Goal: Information Seeking & Learning: Learn about a topic

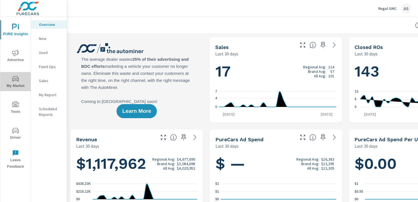
click at [15, 81] on icon "nav menu" at bounding box center [15, 78] width 7 height 5
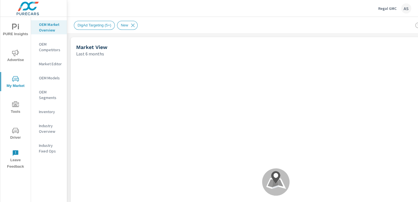
scroll to position [5, 0]
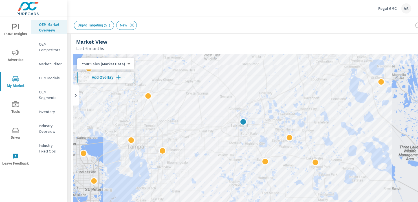
click at [45, 50] on p "OEM Competitors" at bounding box center [50, 46] width 23 height 11
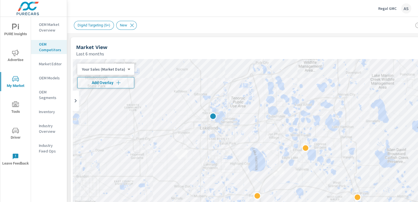
click at [214, 167] on div at bounding box center [276, 173] width 406 height 229
click at [327, 130] on div at bounding box center [276, 173] width 406 height 229
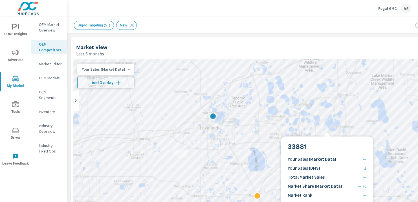
click at [271, 151] on div at bounding box center [276, 173] width 406 height 229
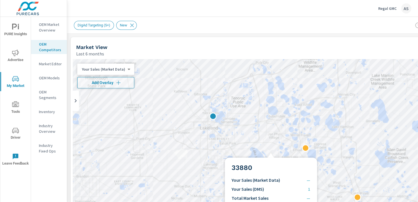
click at [212, 162] on div at bounding box center [276, 173] width 406 height 229
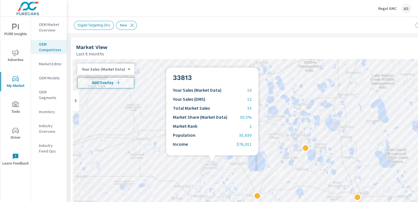
click at [180, 169] on div at bounding box center [276, 173] width 406 height 229
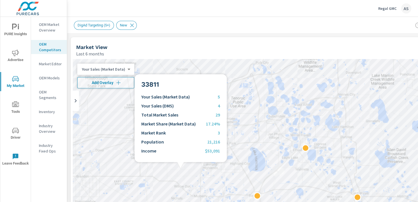
click at [242, 52] on div "Last 6 months" at bounding box center [254, 53] width 356 height 7
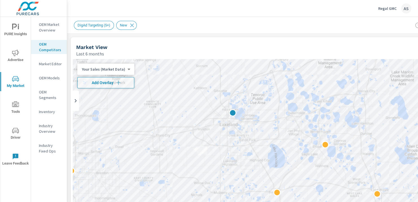
click at [228, 161] on div at bounding box center [276, 173] width 406 height 229
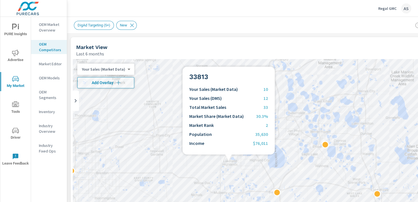
click at [242, 184] on div at bounding box center [276, 173] width 406 height 229
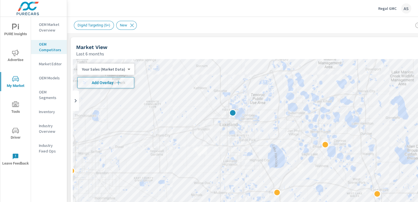
click at [205, 160] on div at bounding box center [276, 173] width 406 height 229
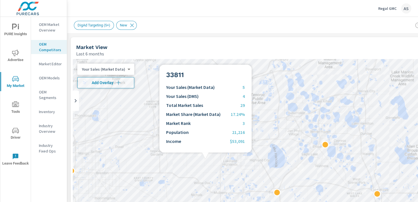
click at [54, 88] on div "OEM Segments" at bounding box center [49, 95] width 36 height 14
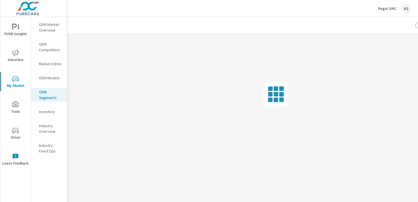
click at [53, 78] on p "OEM Models" at bounding box center [50, 78] width 23 height 6
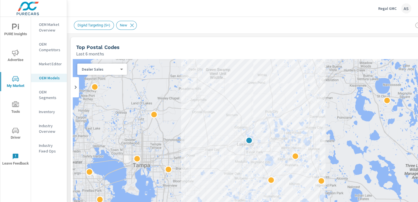
click at [229, 122] on div at bounding box center [276, 173] width 406 height 229
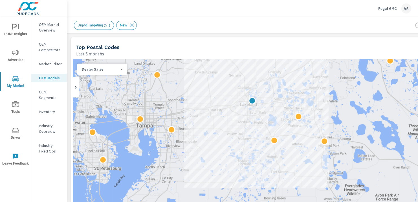
click at [231, 88] on div at bounding box center [276, 173] width 406 height 229
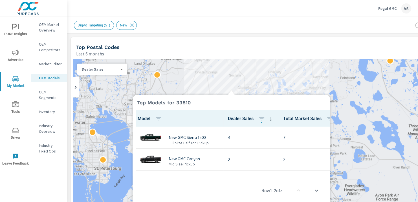
click at [256, 74] on div at bounding box center [276, 173] width 406 height 229
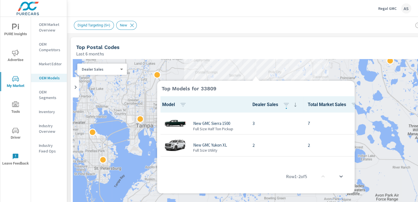
click at [279, 49] on div "Top Postal Codes" at bounding box center [254, 47] width 356 height 6
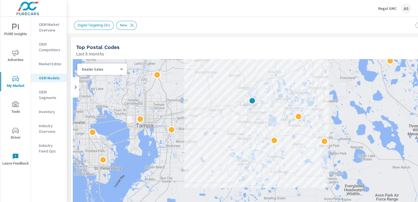
click at [256, 77] on div at bounding box center [276, 173] width 406 height 229
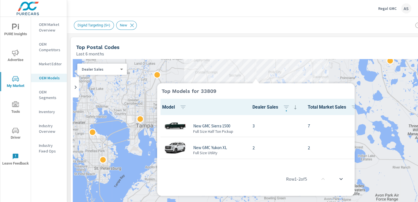
click at [49, 99] on p "OEM Segments" at bounding box center [50, 94] width 23 height 11
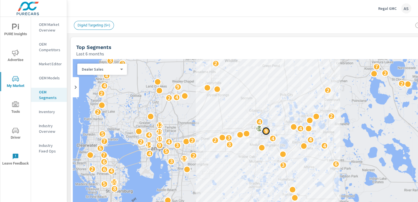
click at [266, 131] on p "9" at bounding box center [265, 131] width 3 height 7
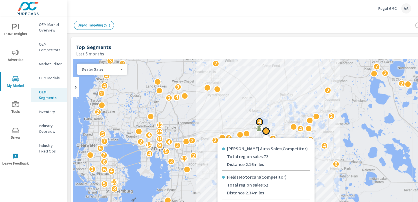
click at [258, 121] on p "4" at bounding box center [259, 122] width 3 height 7
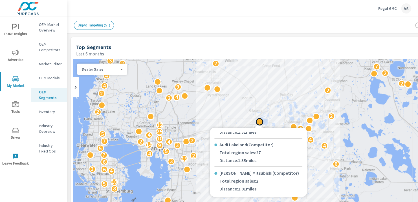
scroll to position [53, 0]
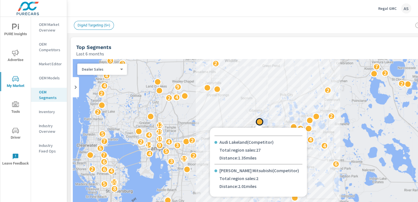
click at [260, 84] on div "3 2 5 3 2 9 9 2 2 2 5 5 8 2 2 4 3 2 8 5 10 4 6 2 3 6 6 3 15 2 7 4 5 5 4 3 9 14 …" at bounding box center [276, 173] width 406 height 229
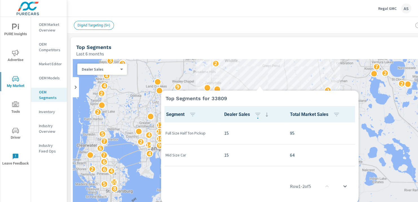
scroll to position [0, 0]
click at [264, 38] on div "Top Segments Last 6 months" at bounding box center [252, 47] width 364 height 20
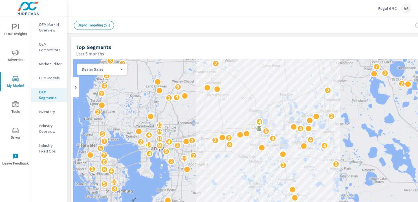
click at [47, 109] on p "Inventory" at bounding box center [50, 112] width 23 height 6
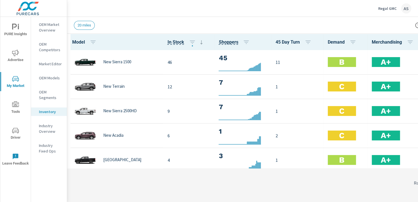
click at [47, 130] on p "Industry Overview" at bounding box center [50, 128] width 23 height 11
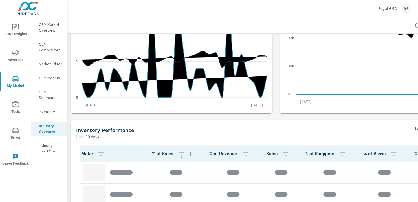
scroll to position [103, 0]
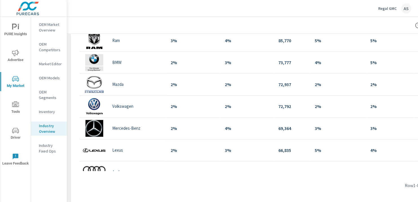
scroll to position [175, 0]
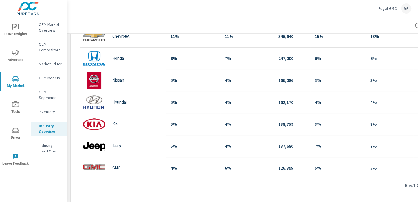
click at [54, 47] on p "OEM Competitors" at bounding box center [50, 46] width 23 height 11
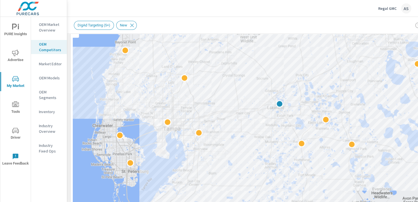
scroll to position [74, 0]
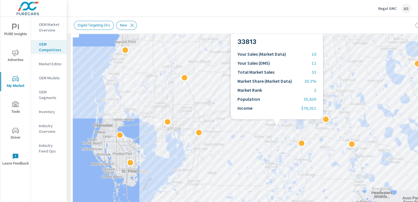
click at [331, 42] on div at bounding box center [276, 100] width 406 height 229
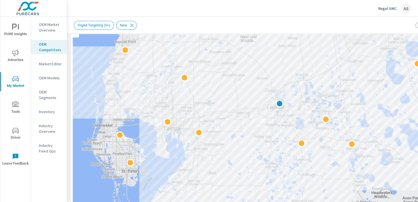
click at [260, 93] on div at bounding box center [276, 100] width 406 height 229
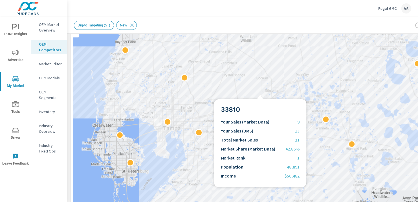
click at [317, 23] on div "DigAd Targeting (5+) New" at bounding box center [236, 25] width 325 height 9
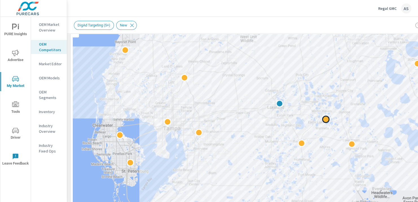
click at [327, 121] on div at bounding box center [325, 119] width 7 height 7
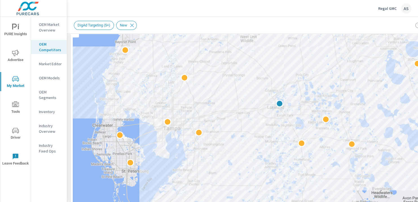
click at [256, 87] on div at bounding box center [276, 100] width 406 height 229
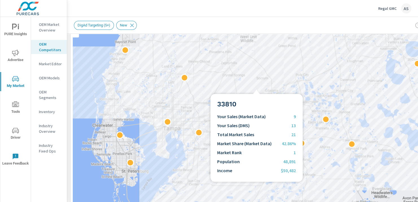
click at [300, 20] on div "DigAd Targeting (5+) New" at bounding box center [276, 25] width 404 height 17
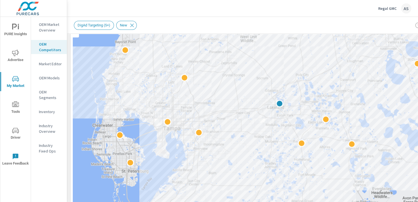
click at [50, 97] on p "OEM Segments" at bounding box center [50, 94] width 23 height 11
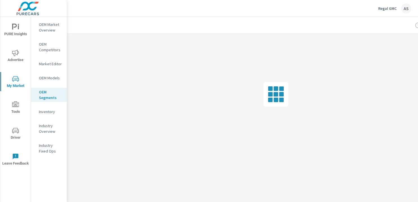
click at [47, 78] on p "OEM Models" at bounding box center [50, 78] width 23 height 6
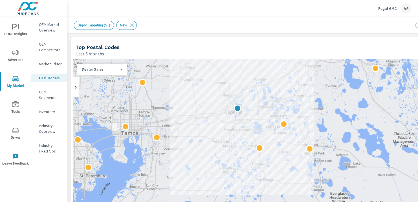
click at [231, 132] on div at bounding box center [276, 173] width 406 height 229
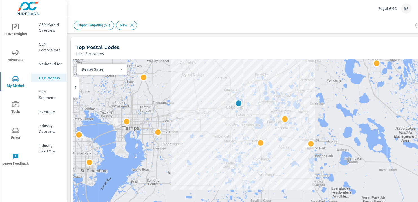
click at [50, 28] on p "OEM Market Overview" at bounding box center [50, 27] width 23 height 11
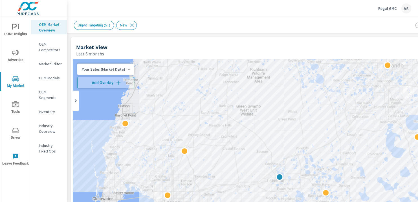
click at [48, 47] on p "OEM Competitors" at bounding box center [50, 46] width 23 height 11
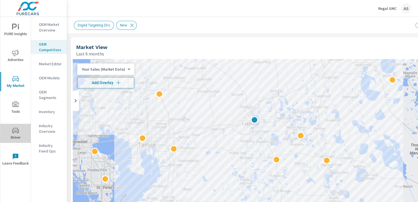
click at [18, 127] on icon "nav menu" at bounding box center [15, 130] width 7 height 7
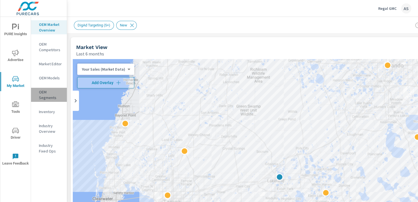
click at [48, 95] on p "OEM Segments" at bounding box center [50, 94] width 23 height 11
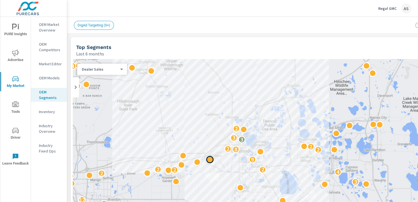
click at [211, 160] on div at bounding box center [209, 159] width 7 height 7
click at [50, 64] on p "Market Editor" at bounding box center [50, 64] width 23 height 6
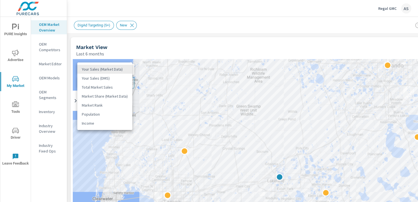
click at [90, 67] on body "PURE Insights Advertise My Market Tools Driver Leave Feedback OEM Market Overvi…" at bounding box center [209, 101] width 418 height 202
click at [148, 42] on div at bounding box center [209, 101] width 418 height 202
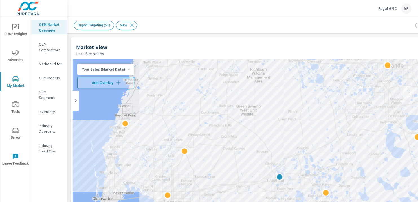
click at [272, 144] on div at bounding box center [276, 173] width 406 height 229
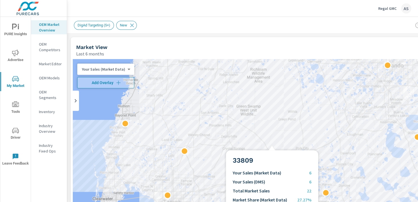
click at [259, 147] on div at bounding box center [276, 173] width 406 height 229
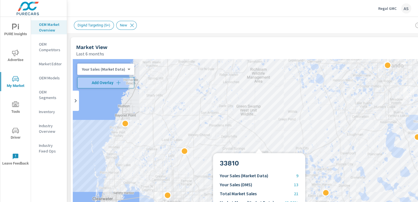
click at [274, 41] on div "Market View Last 6 months" at bounding box center [252, 47] width 364 height 20
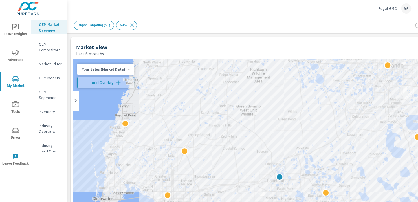
click at [265, 131] on div at bounding box center [276, 173] width 406 height 229
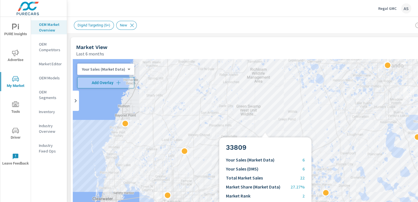
click at [286, 103] on div at bounding box center [276, 173] width 406 height 229
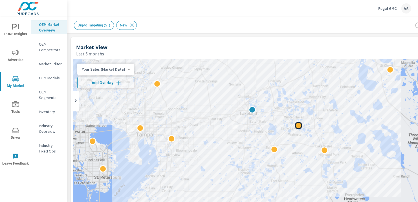
click at [298, 128] on div at bounding box center [297, 125] width 7 height 7
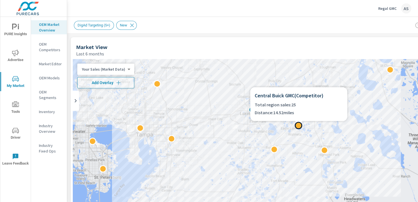
click at [250, 70] on div at bounding box center [276, 173] width 406 height 229
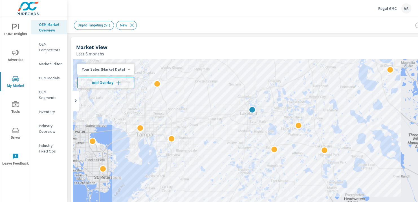
click at [207, 100] on div at bounding box center [276, 173] width 406 height 229
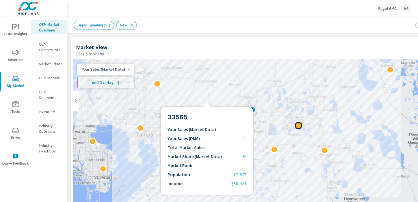
click at [296, 128] on div at bounding box center [297, 125] width 7 height 7
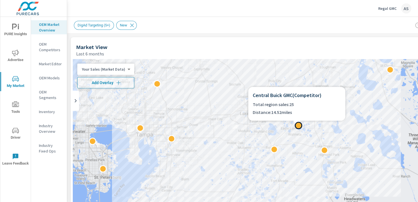
click at [282, 124] on div at bounding box center [296, 124] width 97 height 7
click at [278, 130] on div at bounding box center [276, 173] width 406 height 229
click at [295, 127] on div at bounding box center [297, 125] width 7 height 7
click at [299, 125] on div at bounding box center [297, 125] width 7 height 7
click at [299, 127] on div at bounding box center [297, 125] width 7 height 7
